Goal: Check status: Check status

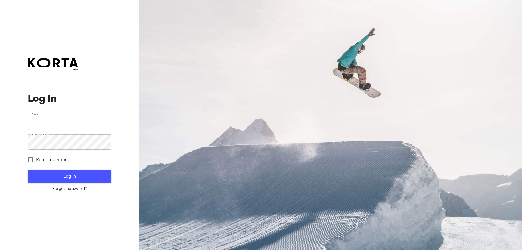
type input "[EMAIL_ADDRESS][DOMAIN_NAME]"
click at [85, 173] on button "Log In" at bounding box center [70, 176] width 84 height 13
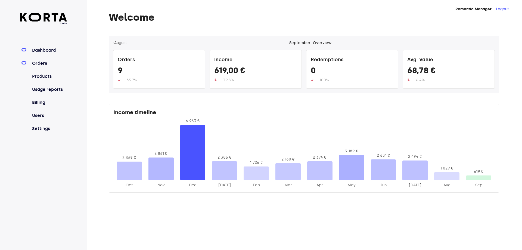
click at [42, 63] on link "Orders" at bounding box center [49, 63] width 36 height 7
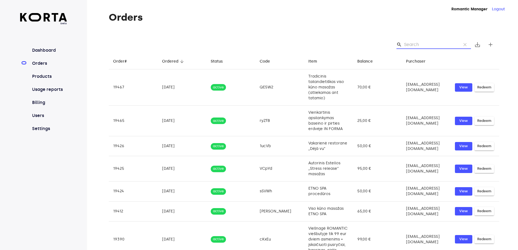
click at [412, 43] on input "Search" at bounding box center [430, 44] width 53 height 9
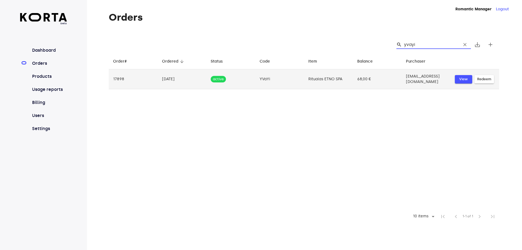
type input "yvayi"
click at [461, 77] on span "View" at bounding box center [464, 79] width 12 height 6
